Goal: Task Accomplishment & Management: Manage account settings

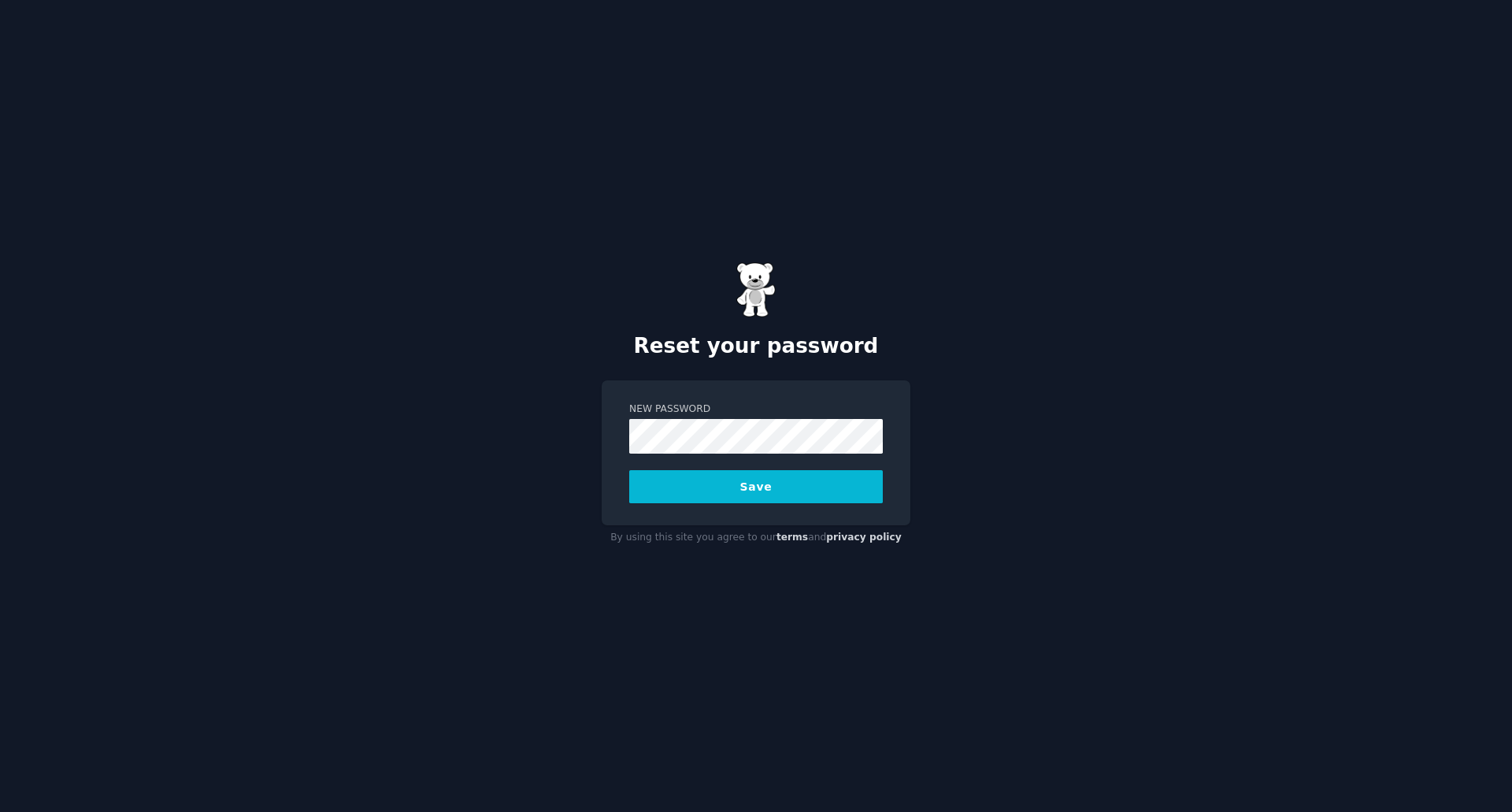
click at [665, 486] on button "Save" at bounding box center [756, 487] width 254 height 33
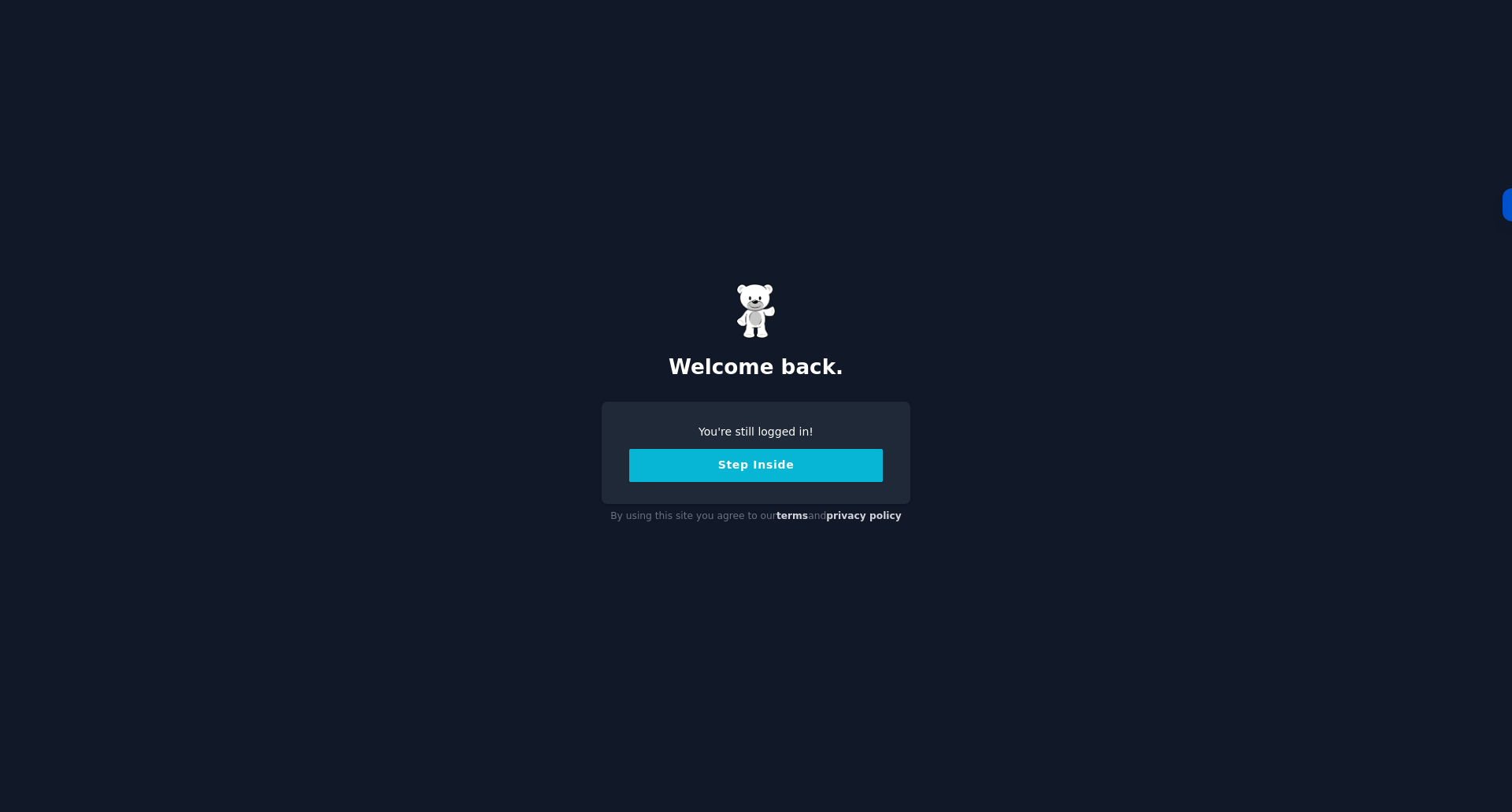
click at [715, 457] on button "Step Inside" at bounding box center [756, 465] width 254 height 33
